Goal: Find specific page/section: Find specific page/section

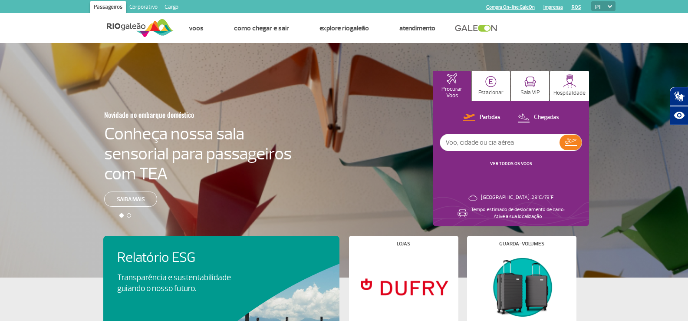
click at [173, 6] on link "Cargo" at bounding box center [171, 8] width 21 height 14
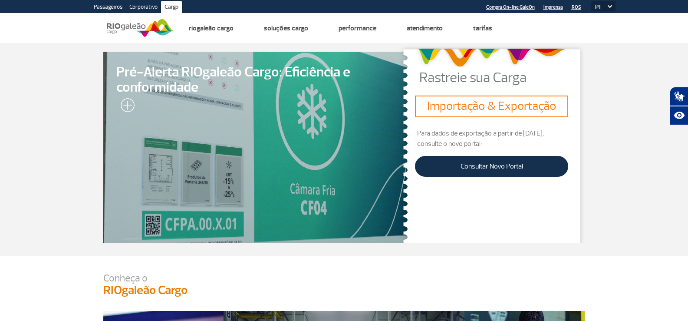
click at [116, 3] on link "Passageiros" at bounding box center [108, 8] width 36 height 14
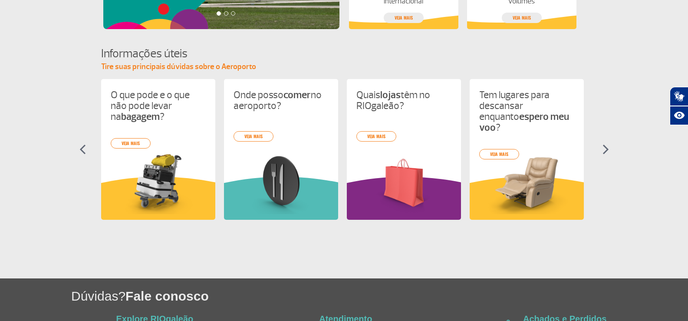
scroll to position [419, 0]
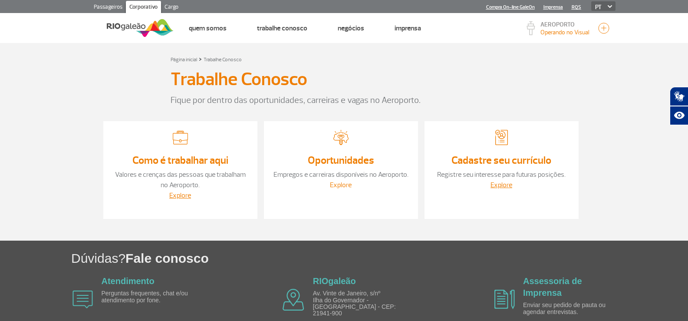
click at [340, 184] on link "Explore" at bounding box center [341, 184] width 22 height 9
click at [175, 191] on link "Explore" at bounding box center [180, 195] width 22 height 9
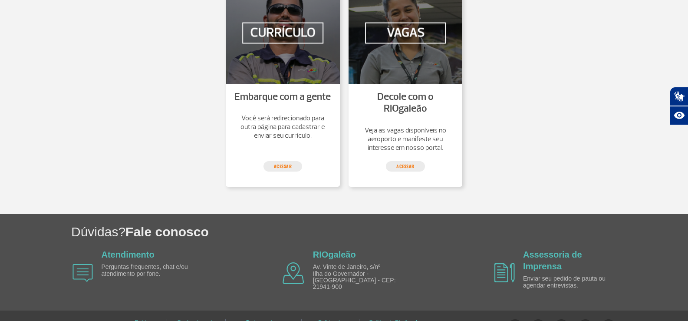
scroll to position [1701, 0]
